Goal: Task Accomplishment & Management: Manage account settings

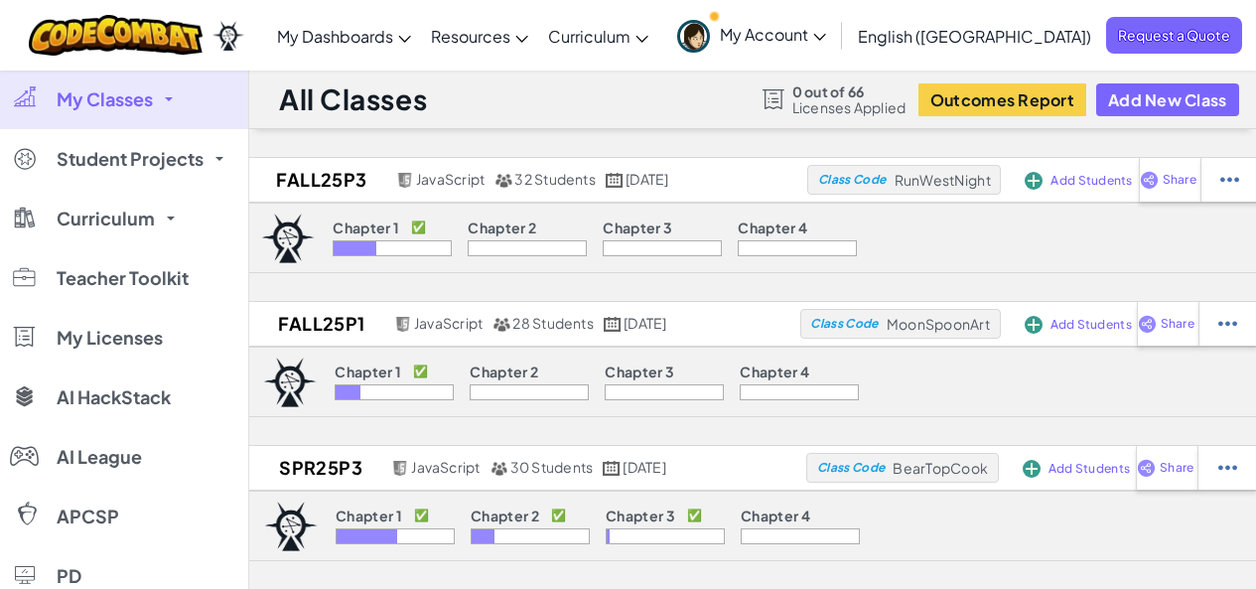
click at [307, 17] on div "Toggle navigation My Dashboards Ozaria Teacher Dashboard CodeCombat Teacher Das…" at bounding box center [628, 35] width 1266 height 70
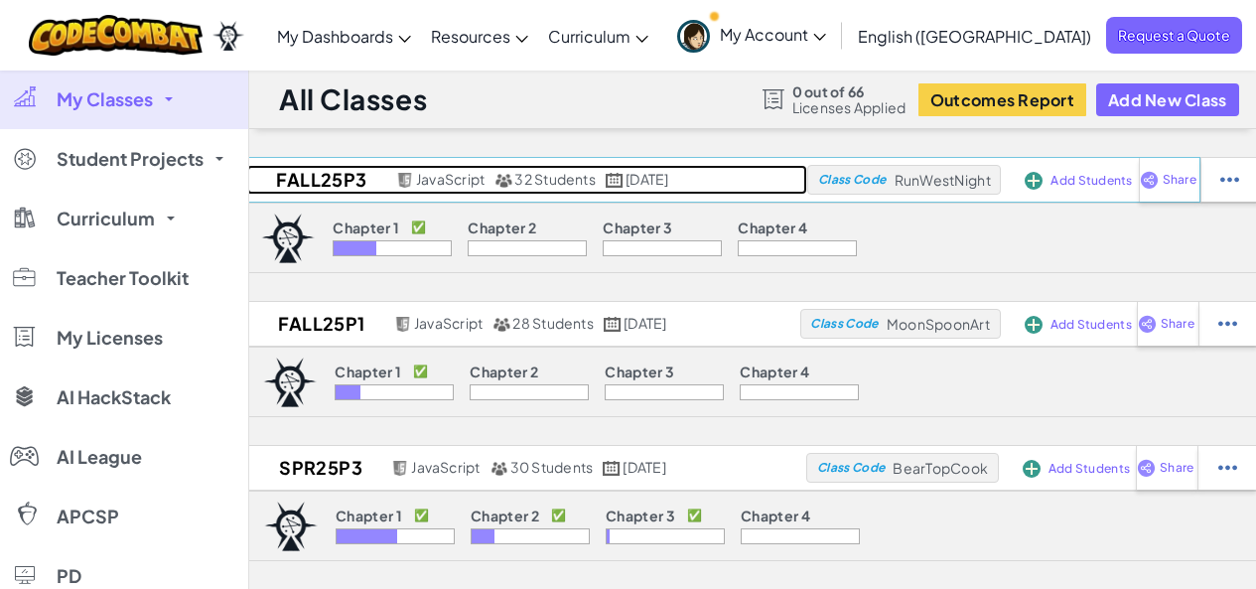
click at [310, 180] on h2 "FALL25P3" at bounding box center [318, 180] width 144 height 30
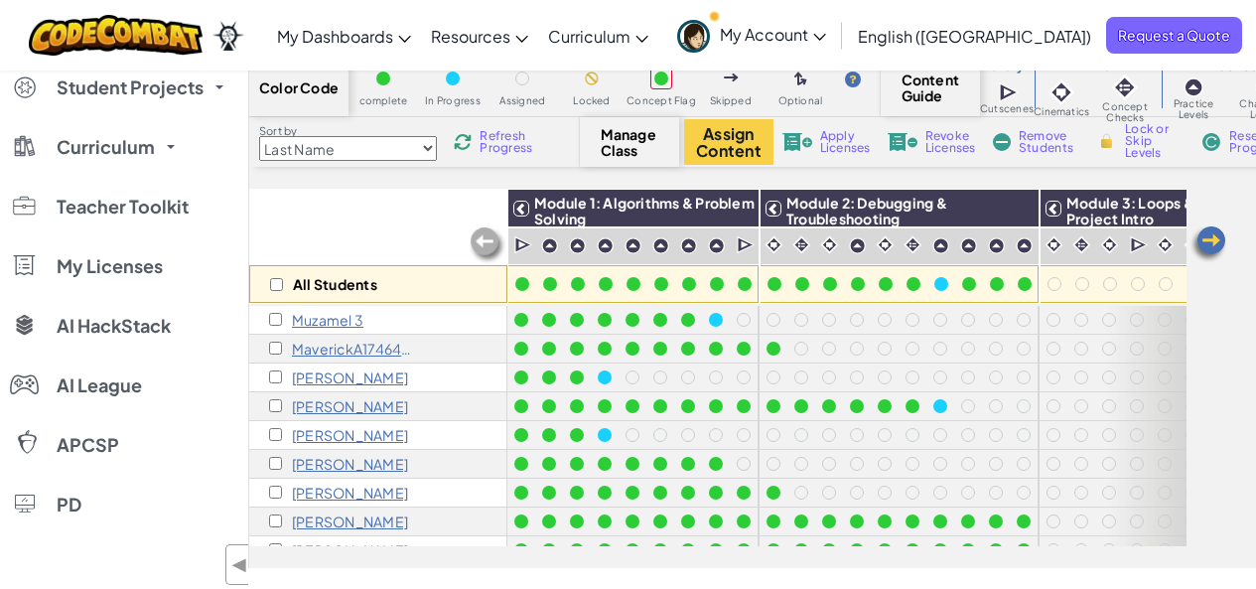
scroll to position [99, 0]
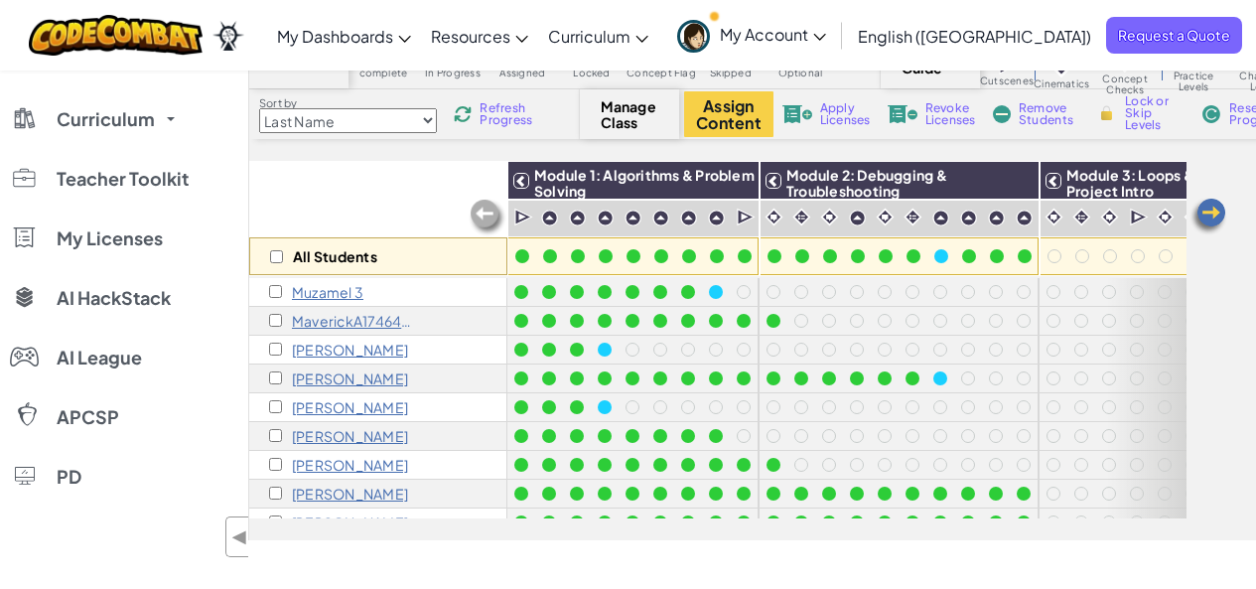
click at [427, 121] on select "Last Name first Name Progress (High to Low) Progress (Low to Hight)" at bounding box center [348, 120] width 178 height 25
click at [259, 108] on select "Last Name first Name Progress (High to Low) Progress (Low to Hight)" at bounding box center [348, 120] width 178 height 25
click at [371, 120] on select "Last Name first Name Progress (High to Low) Progress (Low to Hight)" at bounding box center [348, 120] width 178 height 25
click at [259, 108] on select "Last Name first Name Progress (High to Low) Progress (Low to Hight)" at bounding box center [348, 120] width 178 height 25
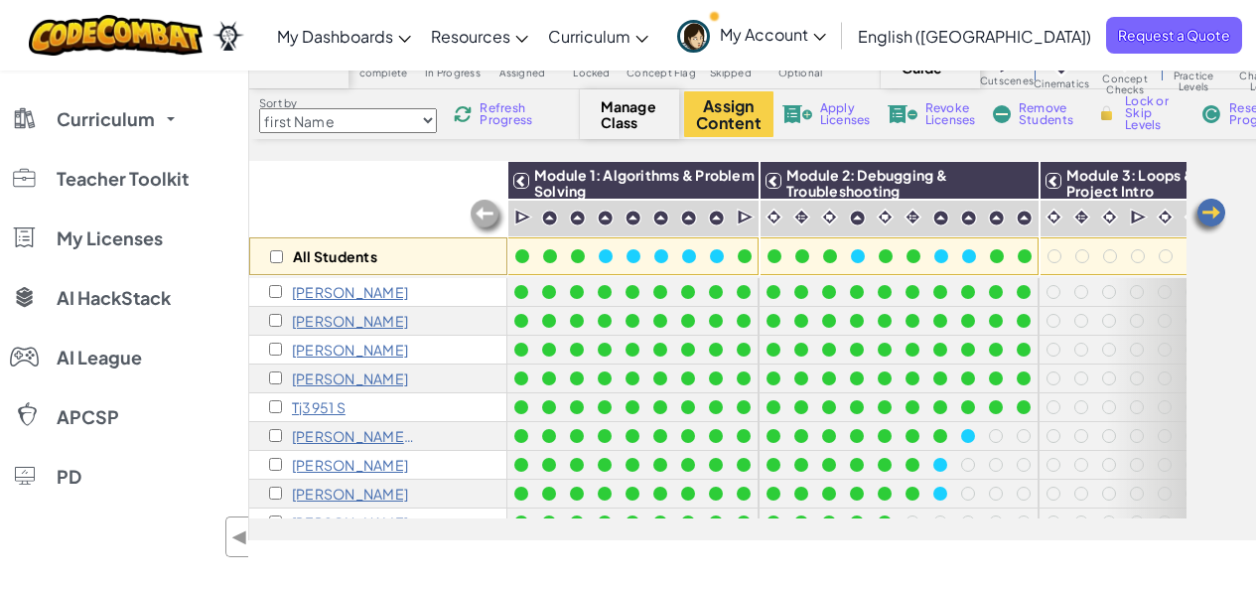
click at [384, 121] on select "Last Name first Name Progress (High to Low) Progress (Low to Hight)" at bounding box center [348, 120] width 178 height 25
select select "Last Name"
click at [259, 108] on select "Last Name first Name Progress (High to Low) Progress (Low to Hight)" at bounding box center [348, 120] width 178 height 25
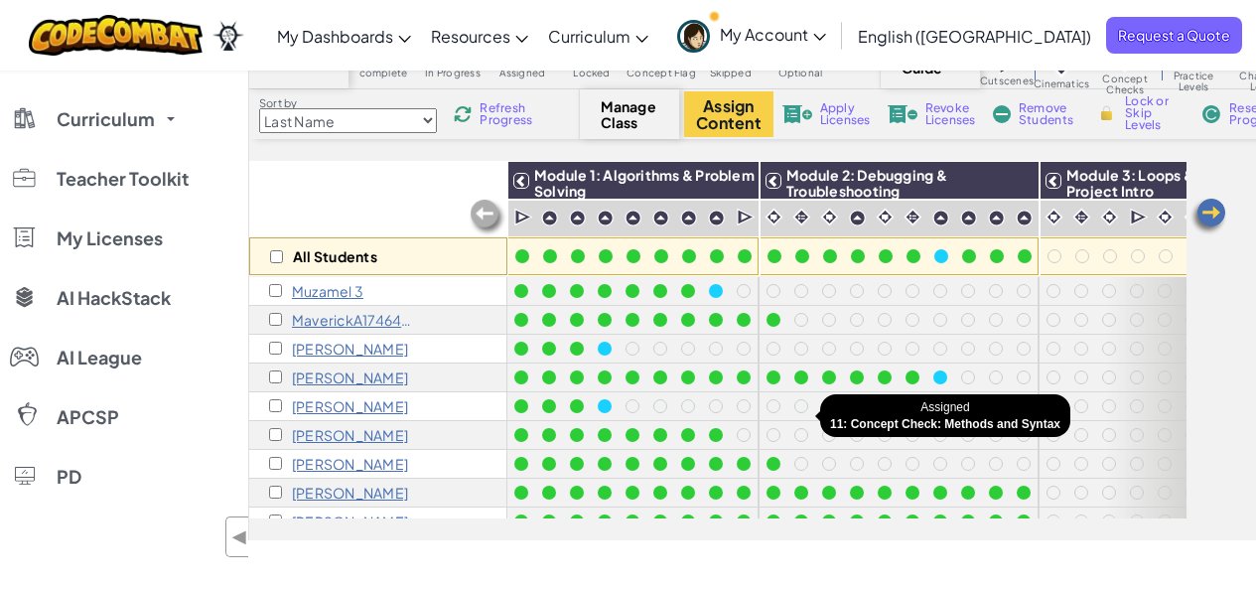
scroll to position [0, 0]
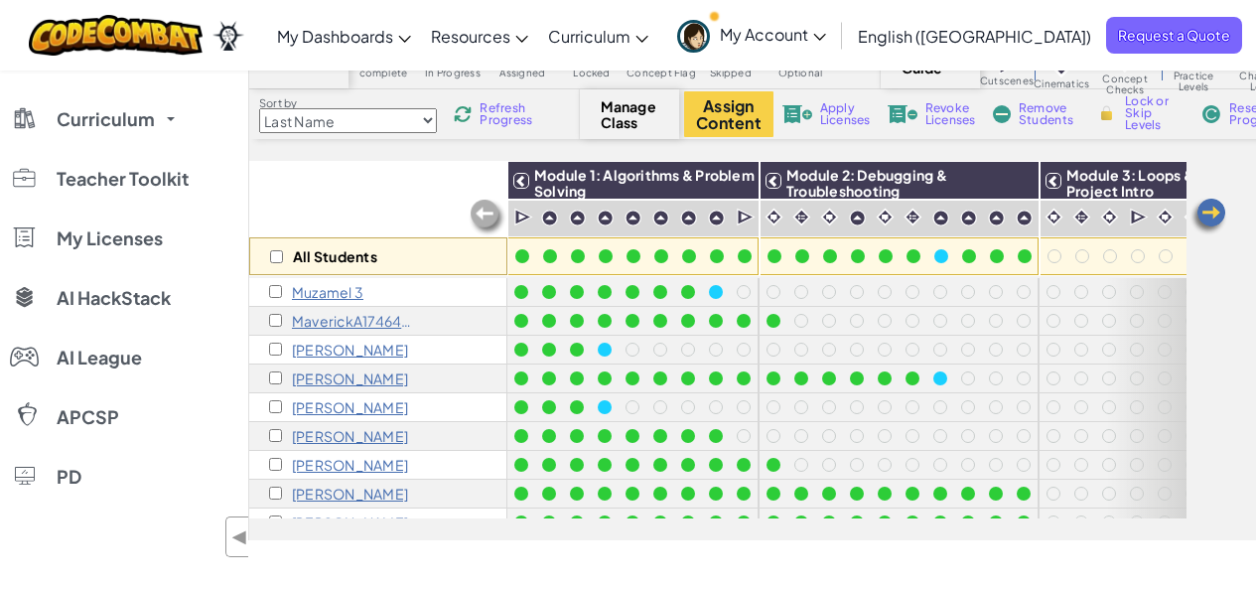
click at [269, 100] on label "Sort by" at bounding box center [348, 103] width 178 height 16
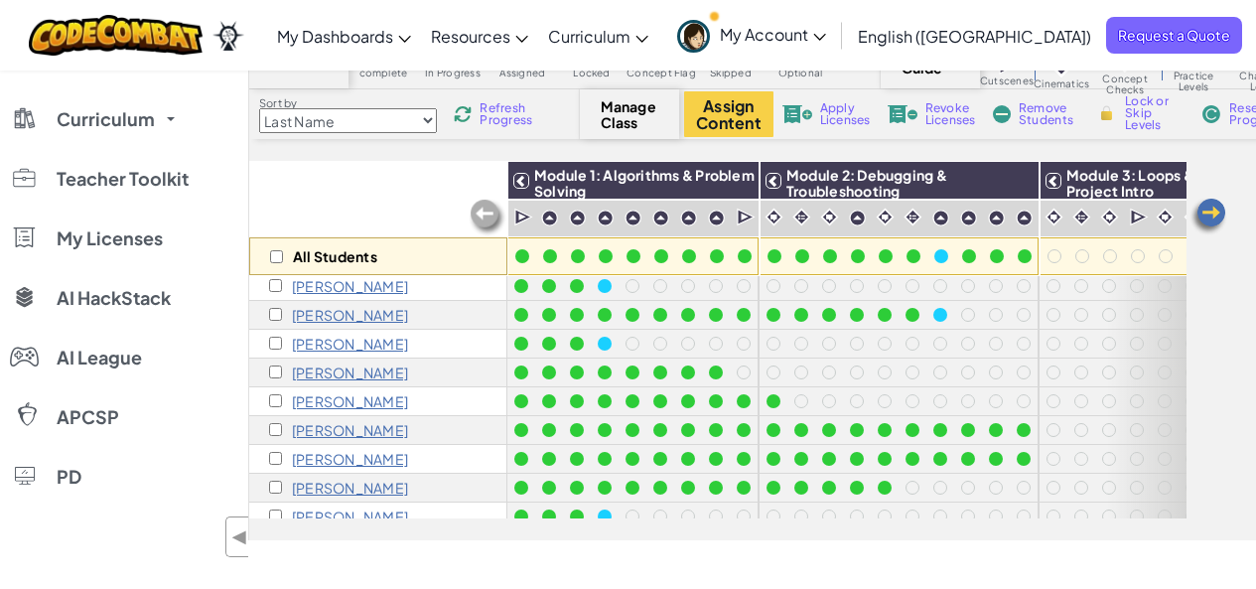
scroll to position [99, 0]
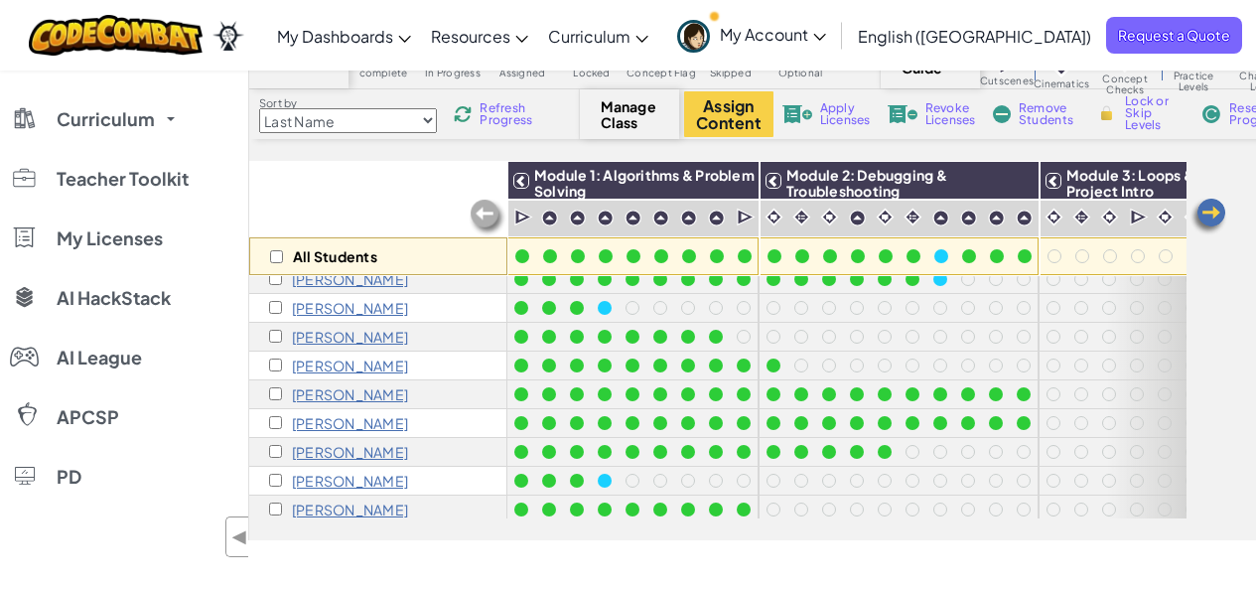
click at [385, 202] on div "All Students" at bounding box center [378, 218] width 258 height 115
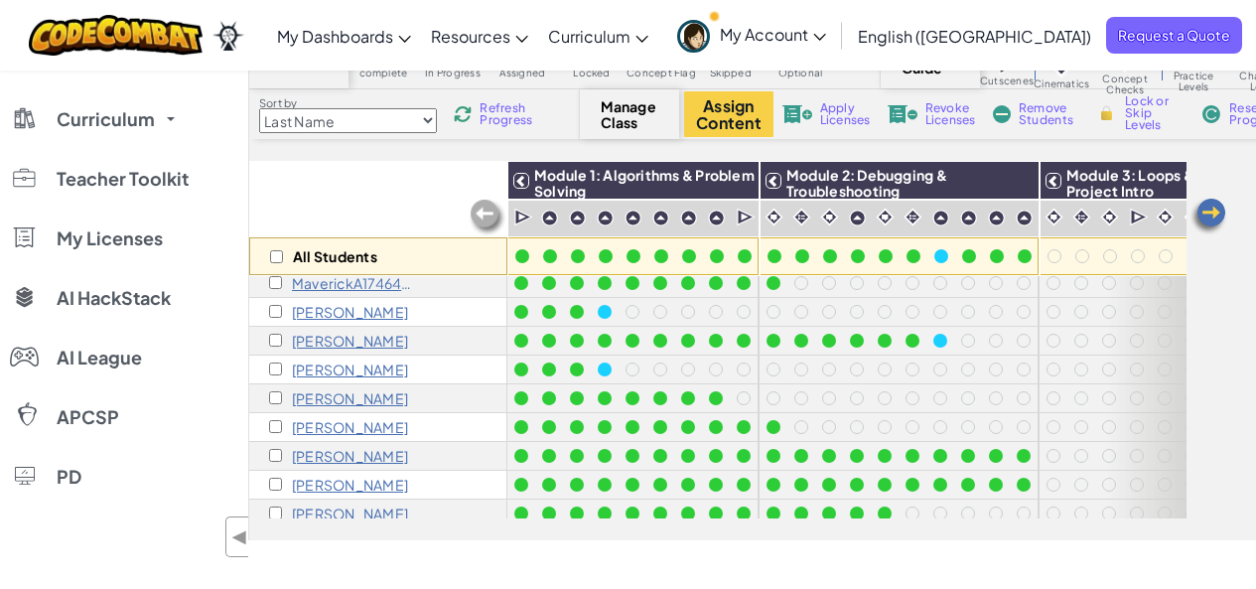
scroll to position [0, 0]
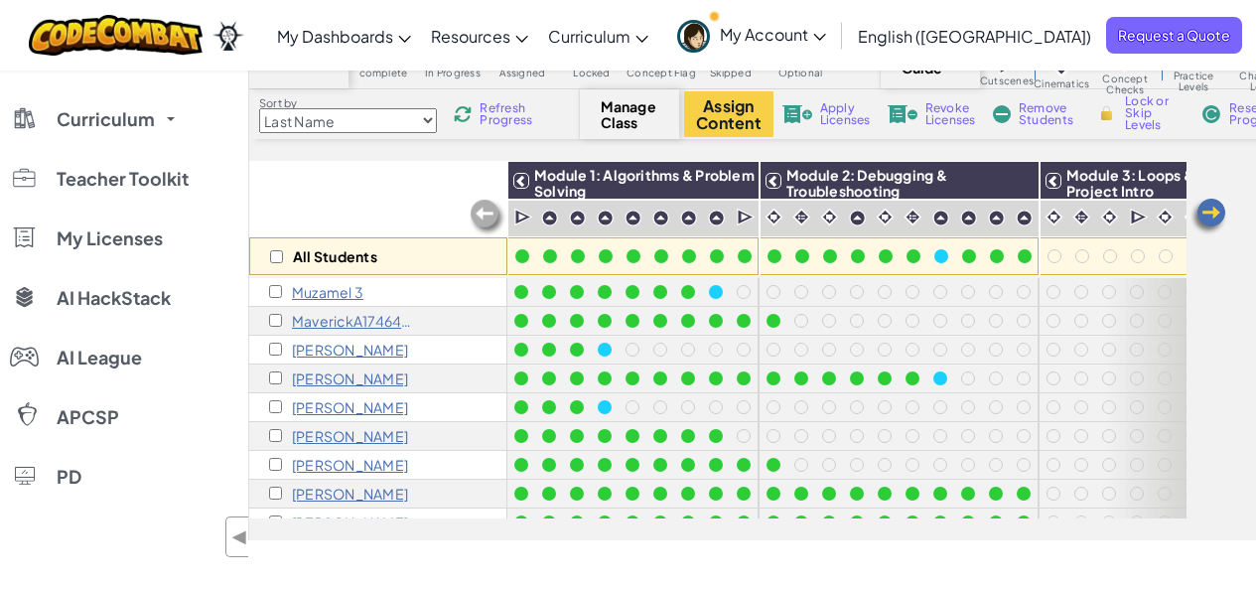
click at [1221, 157] on div "Color Code complete In Progress Assigned Locked Concept Flag Skipped Optional C…" at bounding box center [752, 285] width 1006 height 510
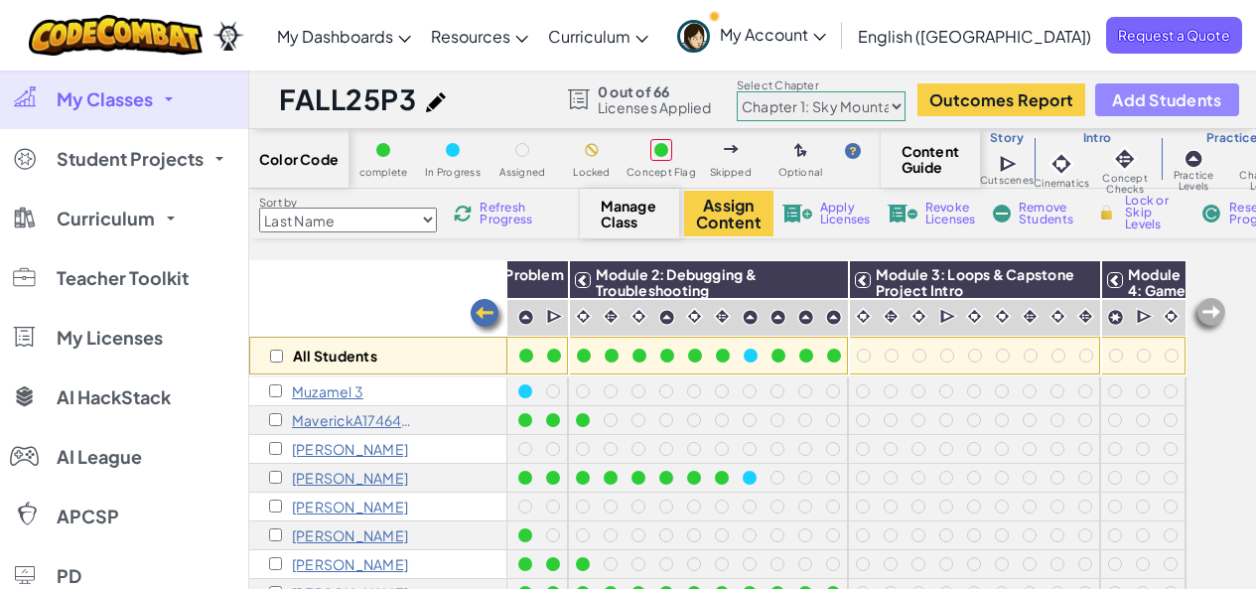
click at [1162, 104] on span "Add Students" at bounding box center [1166, 99] width 109 height 17
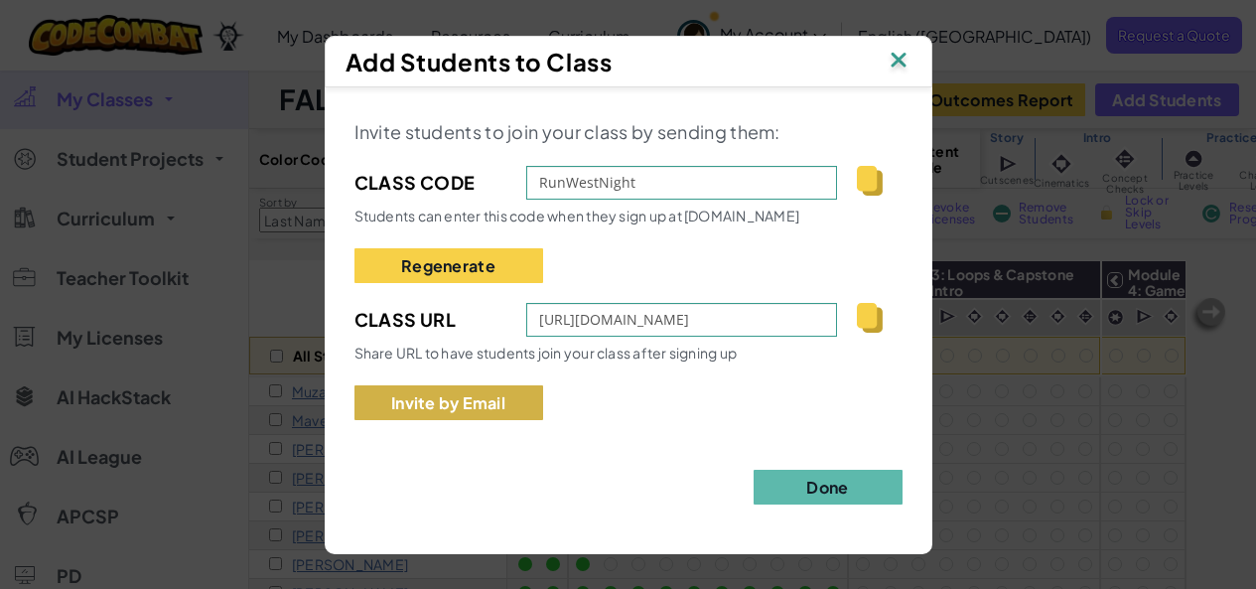
click at [495, 402] on button "Invite by Email" at bounding box center [448, 402] width 189 height 35
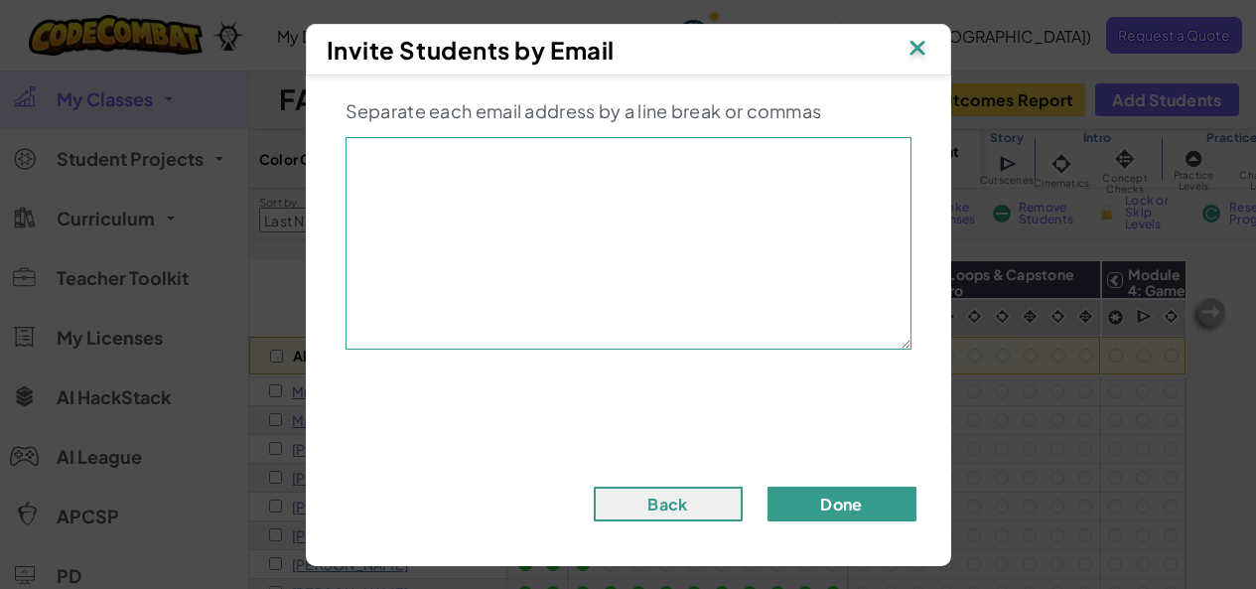
click at [841, 496] on button "Done" at bounding box center [841, 503] width 149 height 35
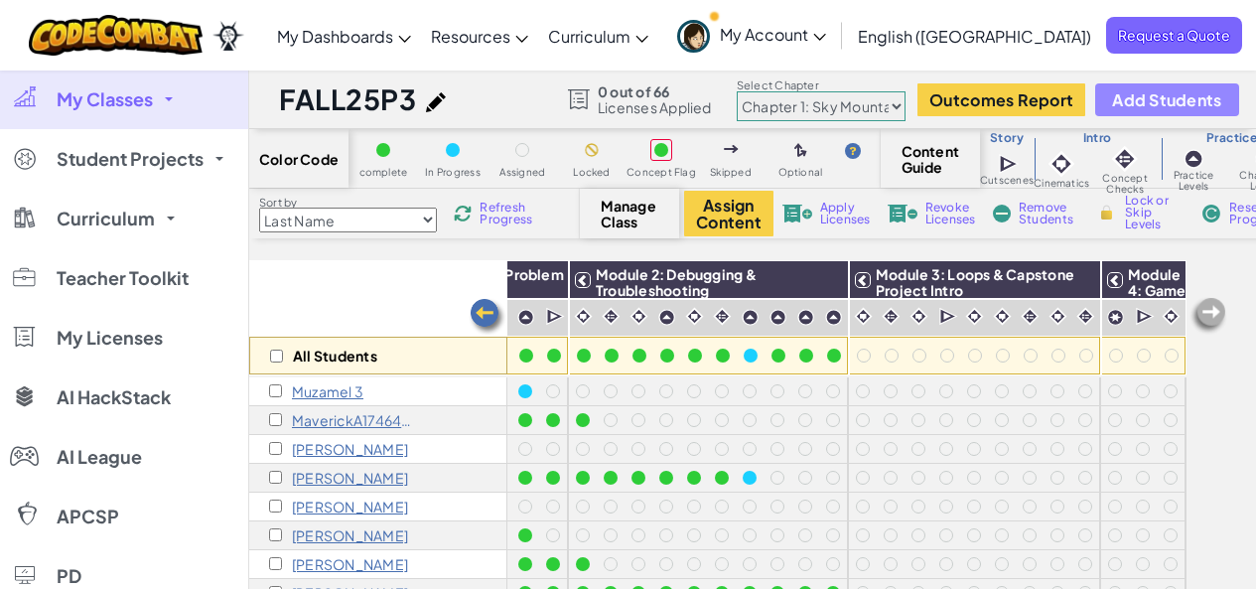
click at [1147, 91] on span "Add Students" at bounding box center [1166, 99] width 109 height 17
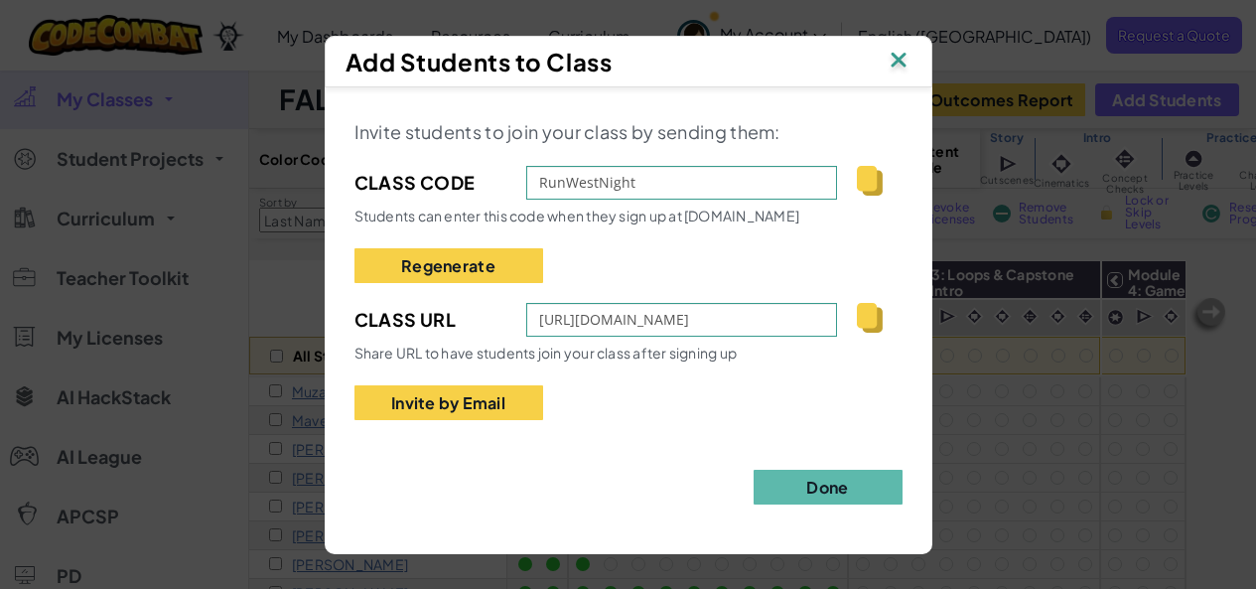
click at [887, 57] on img at bounding box center [898, 62] width 26 height 30
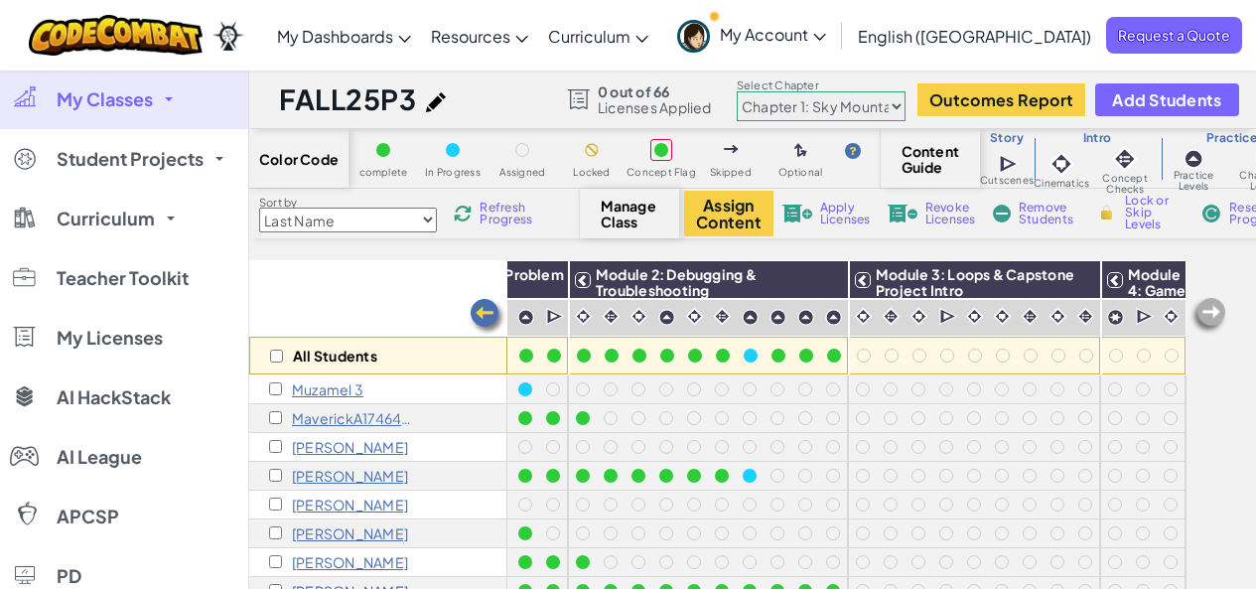
scroll to position [0, 205]
click at [400, 289] on div "All Students" at bounding box center [378, 317] width 258 height 115
click at [399, 282] on div "All Students" at bounding box center [378, 317] width 258 height 115
